Goal: Task Accomplishment & Management: Complete application form

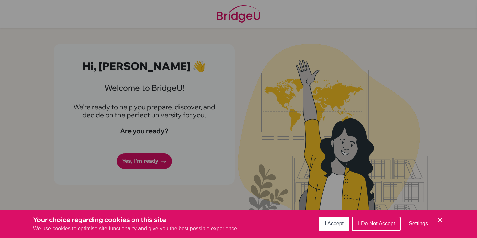
click at [339, 221] on span "I Accept" at bounding box center [334, 224] width 19 height 6
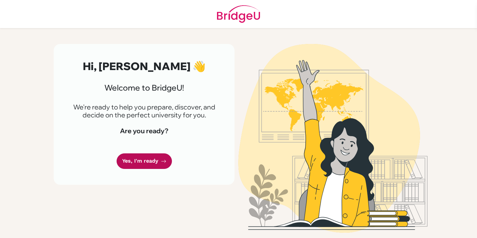
click at [157, 165] on link "Yes, I'm ready" at bounding box center [144, 162] width 55 height 16
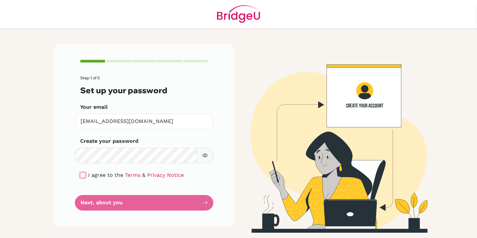
click at [82, 173] on input "checkbox" at bounding box center [82, 175] width 5 height 5
checkbox input "true"
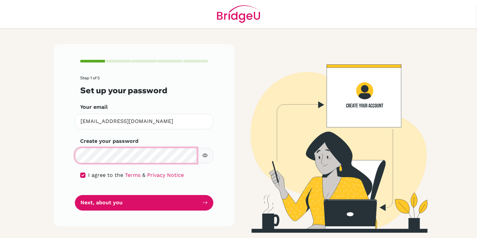
click at [63, 155] on div "Step 1 of 5 Set up your password Your email 2884@masdubai.ae Invalid email Crea…" at bounding box center [144, 135] width 181 height 182
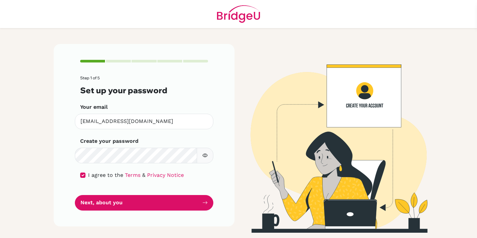
click at [208, 153] on button "button" at bounding box center [205, 156] width 17 height 16
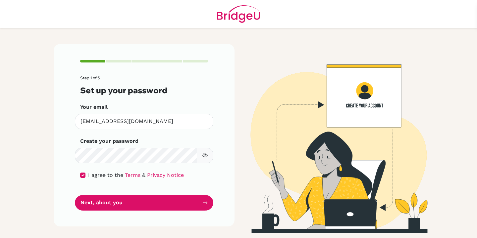
click at [208, 153] on button "button" at bounding box center [205, 156] width 17 height 16
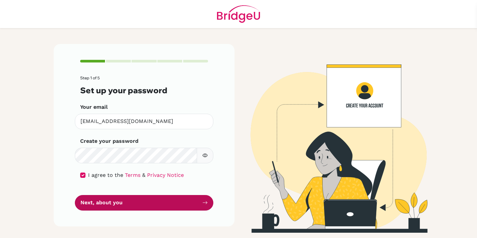
click at [166, 205] on button "Next, about you" at bounding box center [144, 203] width 138 height 16
